Goal: Information Seeking & Learning: Learn about a topic

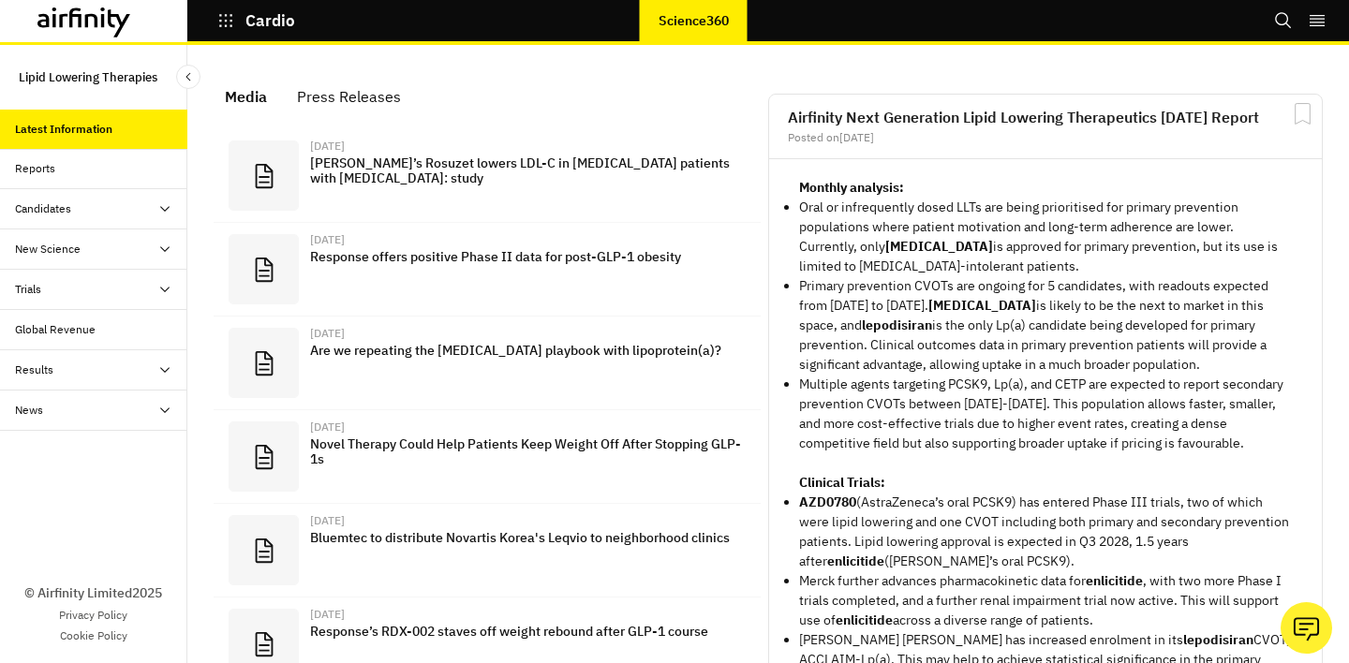
scroll to position [1211, 562]
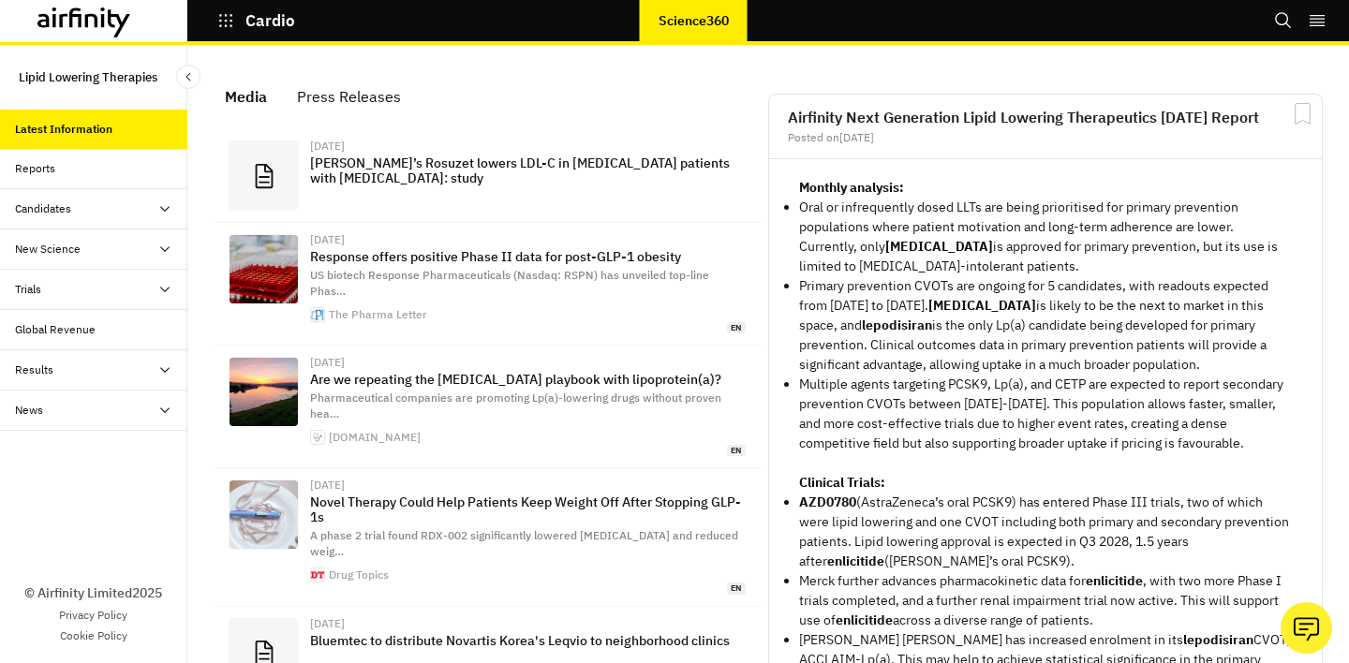
click at [1089, 117] on h2 "Airfinity Next Generation Lipid Lowering Therapeutics [DATE] Report" at bounding box center [1045, 117] width 515 height 15
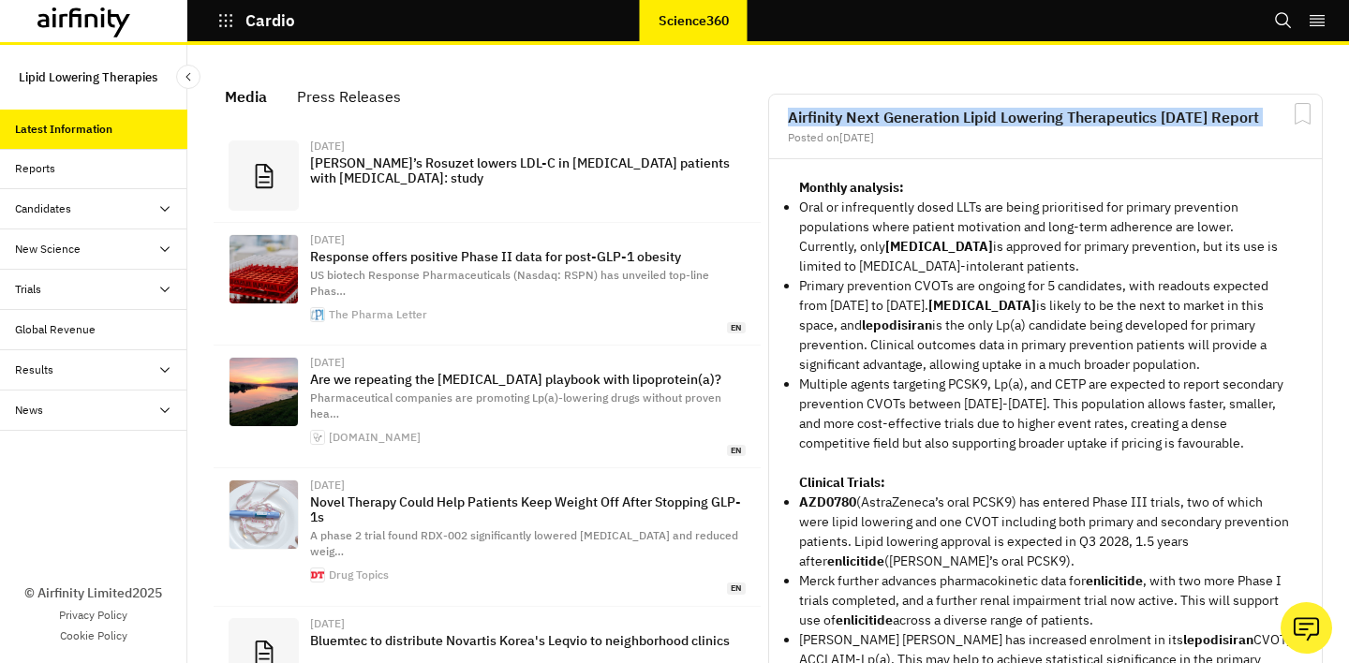
click at [1089, 117] on h2 "Airfinity Next Generation Lipid Lowering Therapeutics [DATE] Report" at bounding box center [1045, 117] width 515 height 15
copy h2 "Airfinity Next Generation Lipid Lowering Therapeutics [DATE] Report"
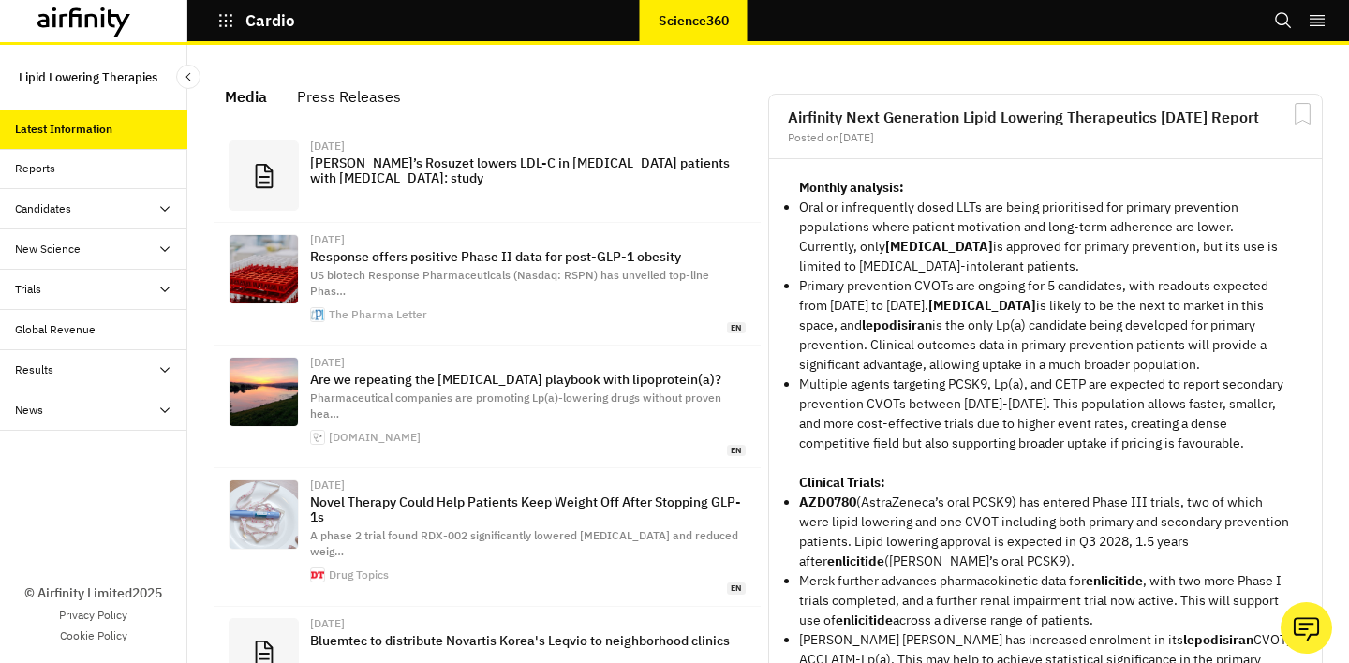
click at [922, 164] on div "Monthly analysis: Oral or infrequently dosed LLTs are being prioritised for pri…" at bounding box center [1045, 561] width 553 height 805
